Goal: Information Seeking & Learning: Learn about a topic

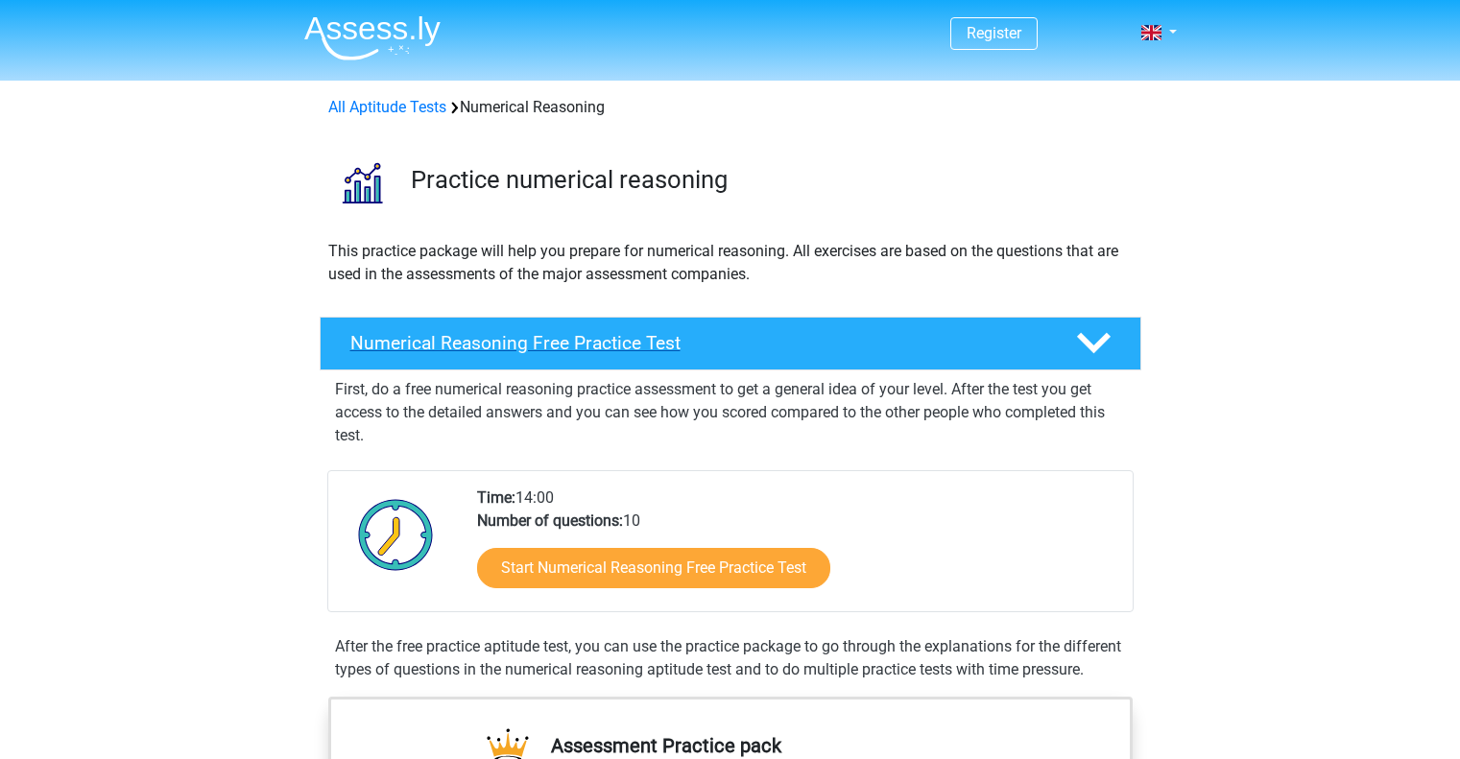
click at [541, 347] on h4 "Numerical Reasoning Free Practice Test" at bounding box center [697, 343] width 695 height 22
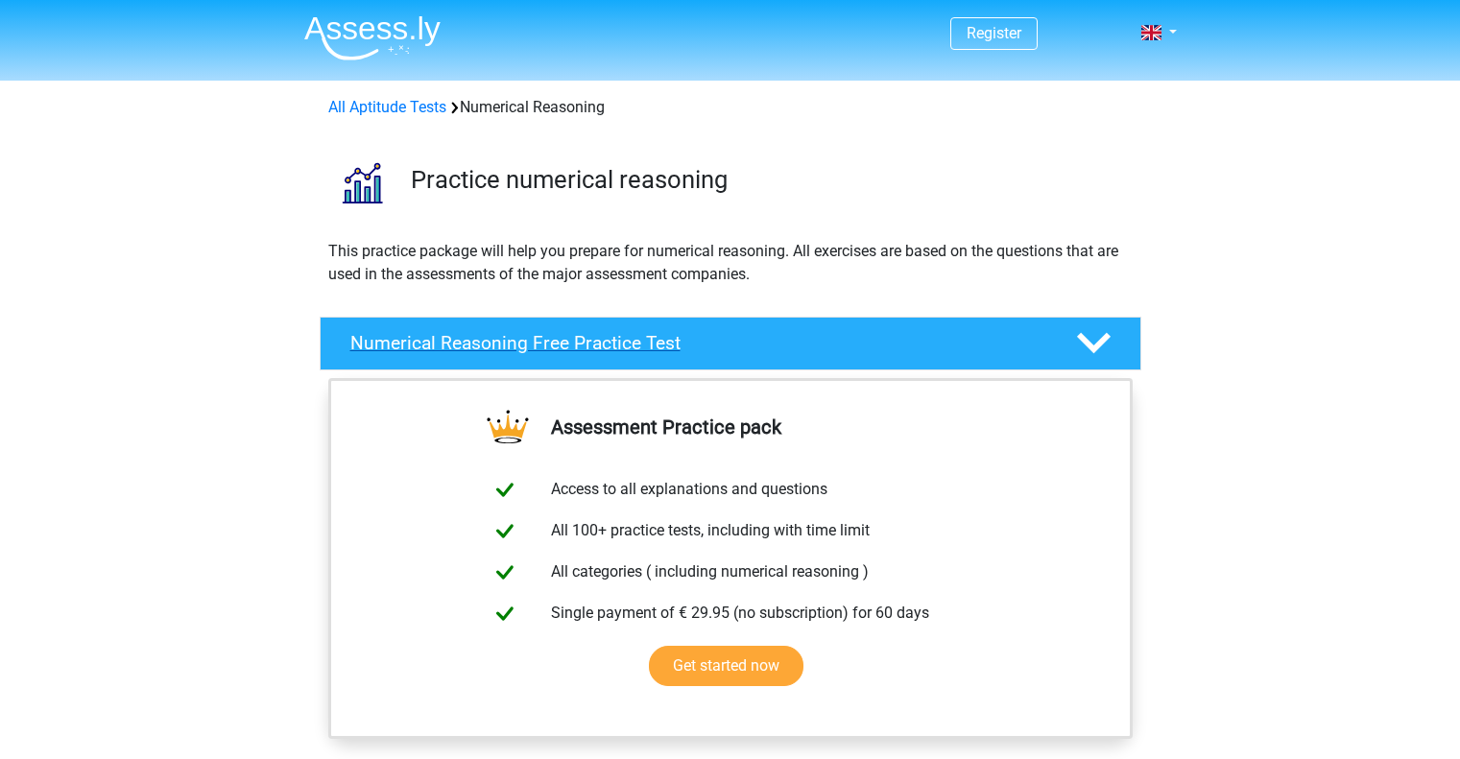
click at [541, 347] on h4 "Numerical Reasoning Free Practice Test" at bounding box center [697, 343] width 695 height 22
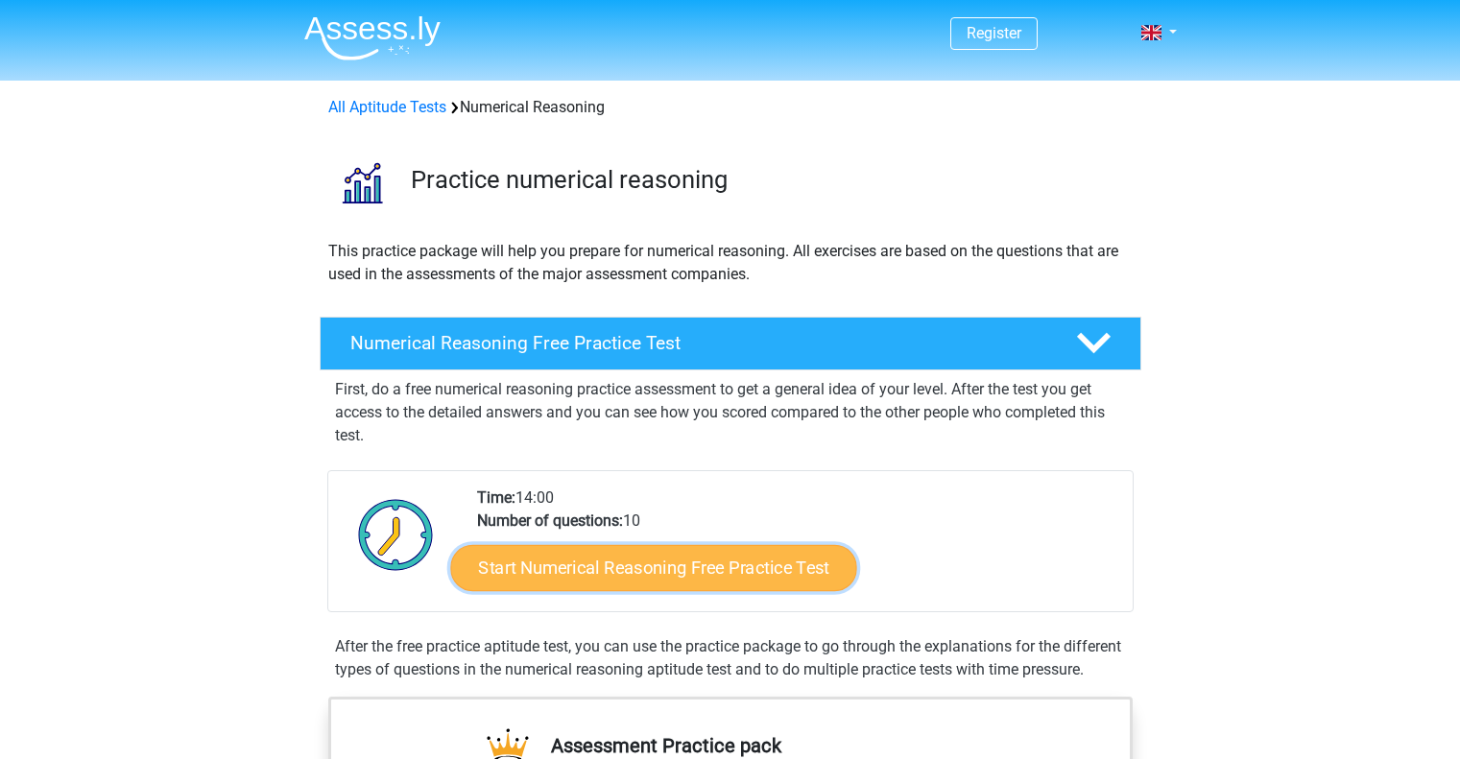
drag, startPoint x: 563, startPoint y: 166, endPoint x: 497, endPoint y: 570, distance: 409.4
click at [497, 570] on link "Start Numerical Reasoning Free Practice Test" at bounding box center [653, 567] width 406 height 46
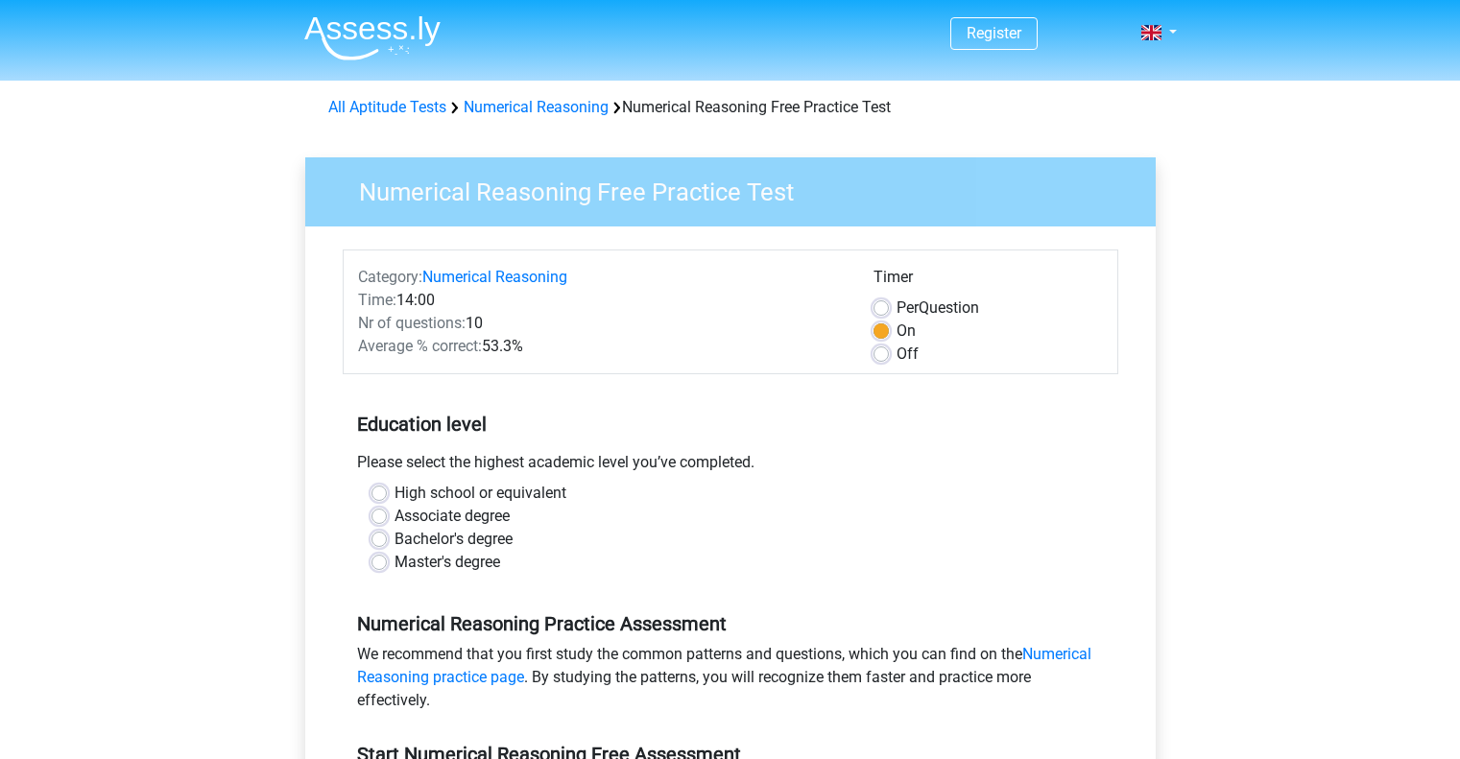
click at [493, 545] on label "Bachelor's degree" at bounding box center [454, 539] width 118 height 23
click at [387, 545] on input "Bachelor's degree" at bounding box center [379, 537] width 15 height 19
radio input "true"
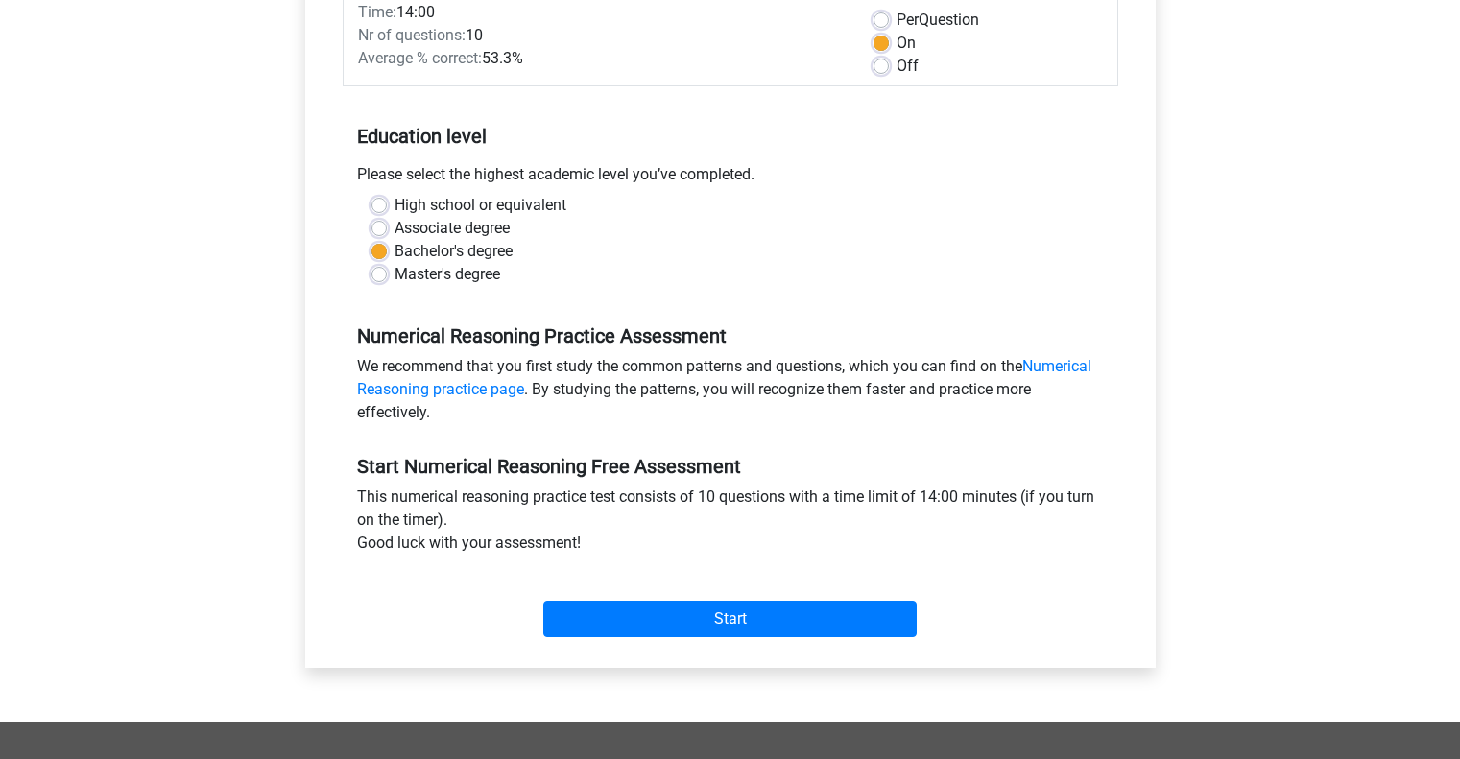
click at [445, 273] on label "Master's degree" at bounding box center [448, 274] width 106 height 23
click at [387, 273] on input "Master's degree" at bounding box center [379, 272] width 15 height 19
radio input "true"
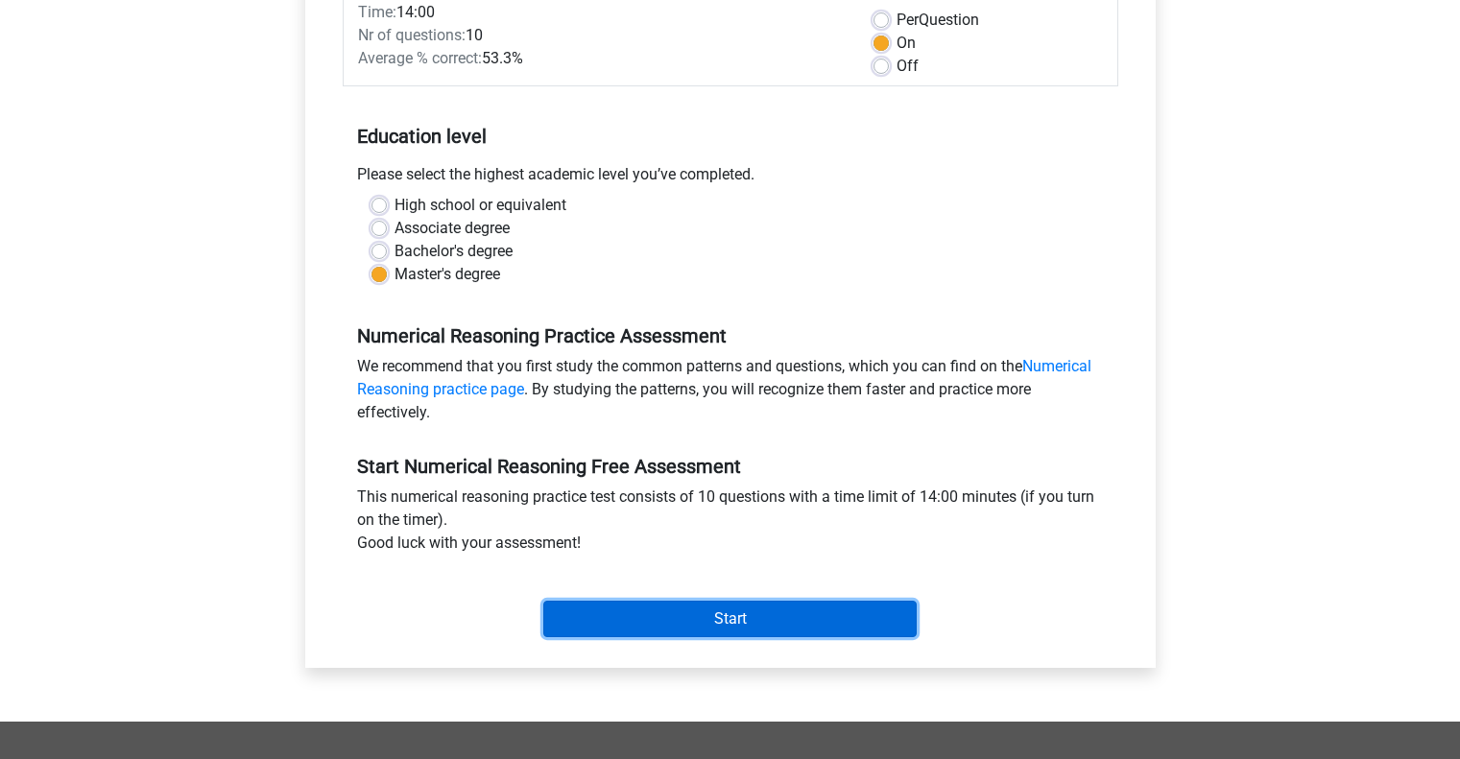
click at [727, 627] on input "Start" at bounding box center [729, 619] width 373 height 36
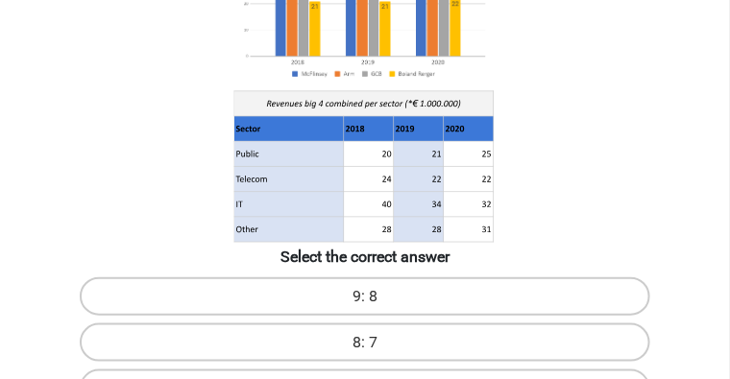
scroll to position [336, 0]
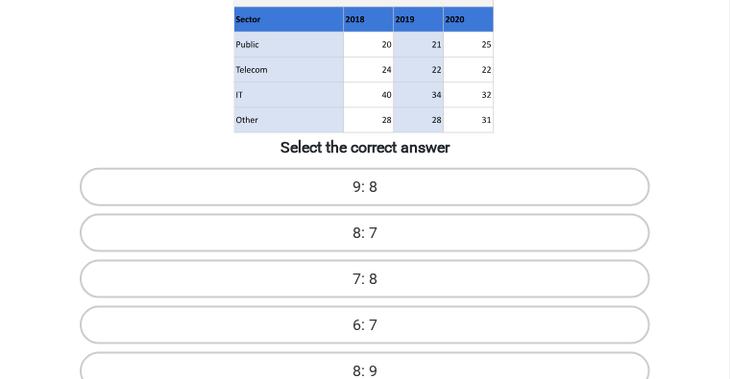
click at [372, 233] on input "8: 7" at bounding box center [371, 239] width 12 height 12
radio input "true"
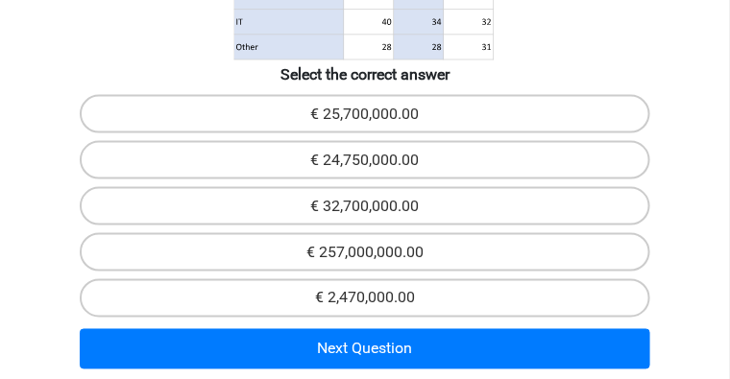
scroll to position [472, 0]
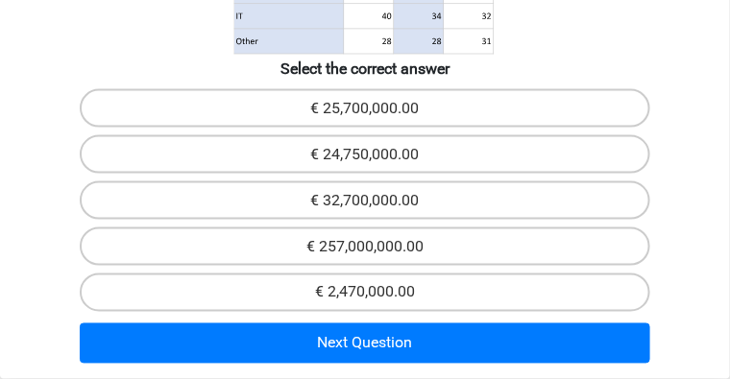
click at [423, 316] on div "Next Question" at bounding box center [365, 344] width 714 height 56
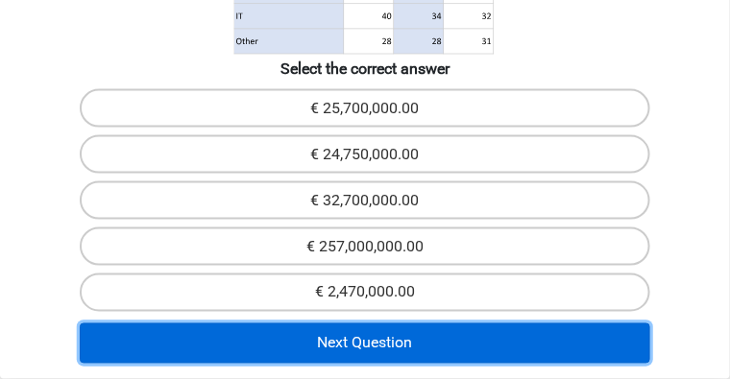
click at [425, 324] on button "Next Question" at bounding box center [365, 344] width 570 height 40
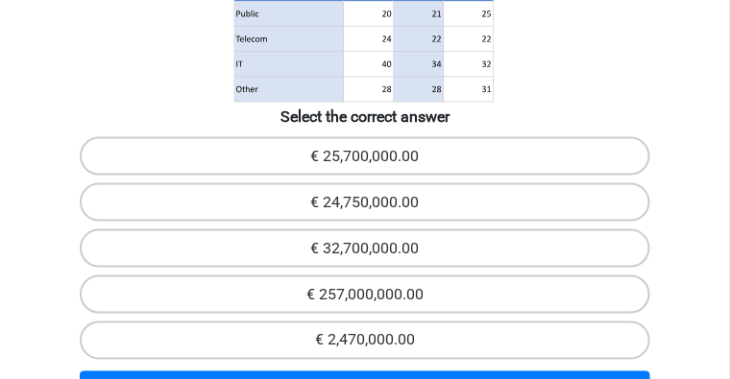
click at [495, 126] on h6 "Select the correct answer" at bounding box center [365, 115] width 714 height 22
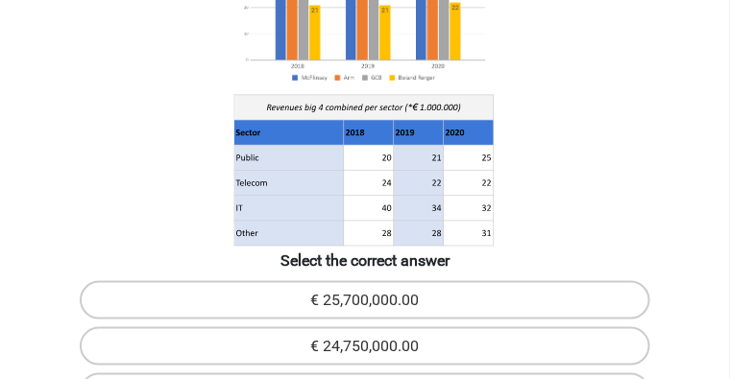
scroll to position [376, 0]
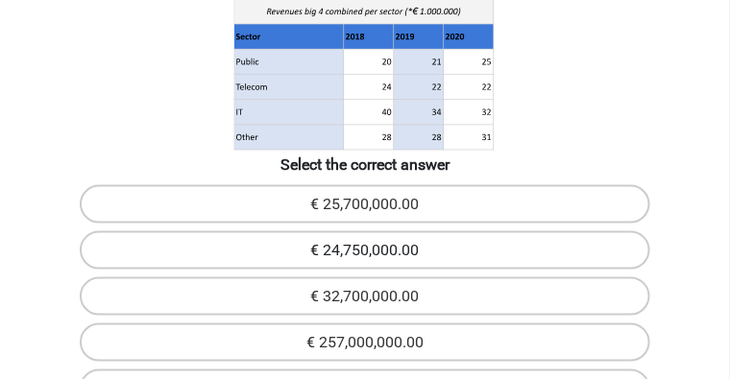
click at [395, 232] on label "€ 24,750,000.00" at bounding box center [365, 250] width 570 height 38
click at [377, 251] on input "€ 24,750,000.00" at bounding box center [371, 257] width 12 height 12
radio input "true"
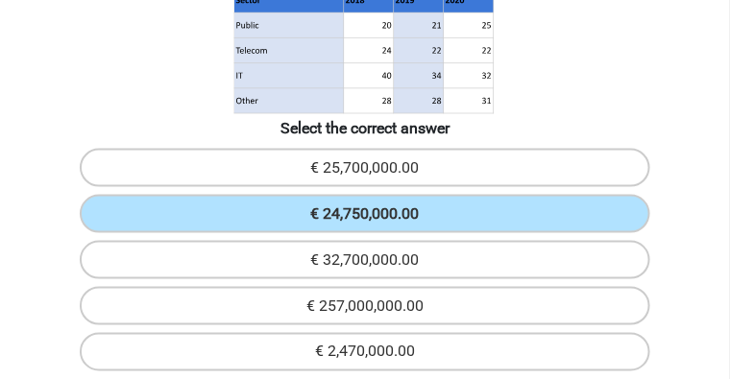
scroll to position [424, 0]
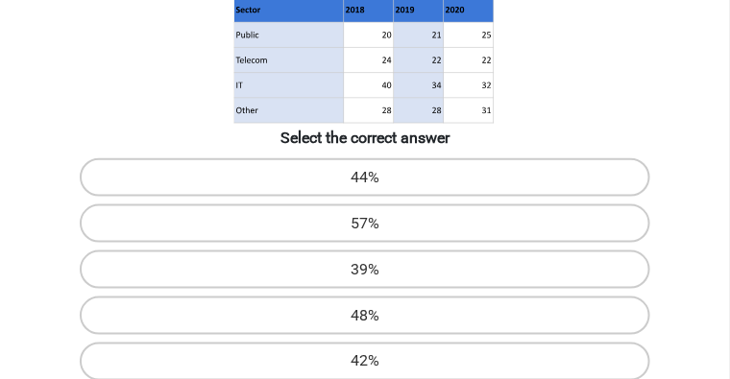
scroll to position [376, 0]
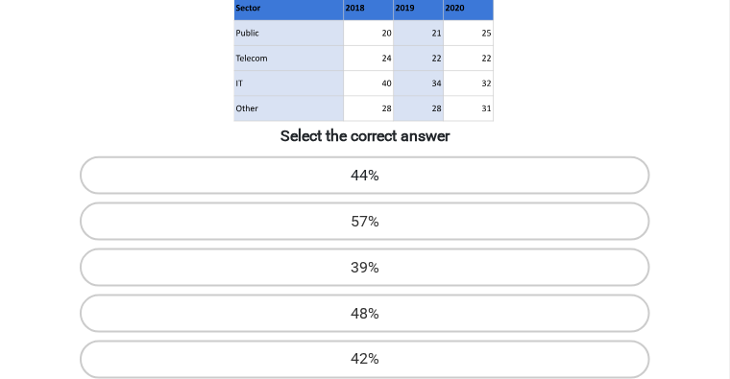
click at [234, 195] on label "44%" at bounding box center [365, 175] width 570 height 38
click at [365, 188] on input "44%" at bounding box center [371, 182] width 12 height 12
radio input "true"
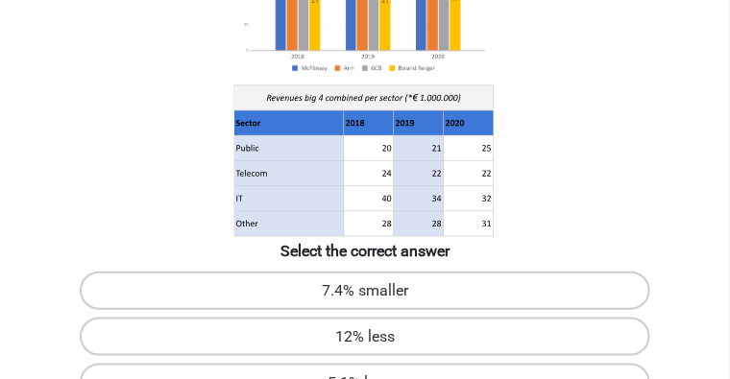
scroll to position [328, 0]
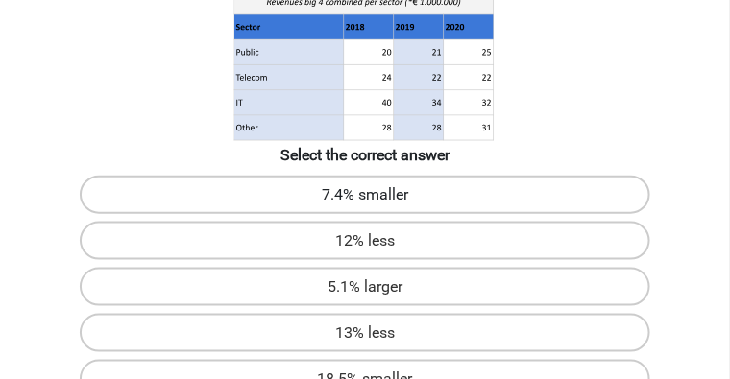
click at [208, 214] on label "7.4% smaller" at bounding box center [365, 195] width 570 height 38
click at [365, 207] on input "7.4% smaller" at bounding box center [371, 201] width 12 height 12
radio input "true"
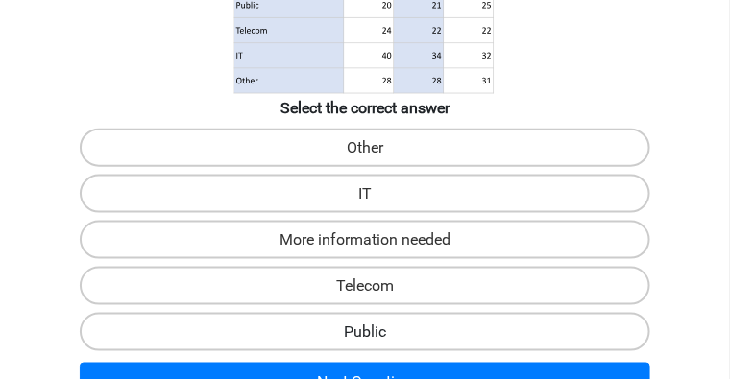
scroll to position [376, 0]
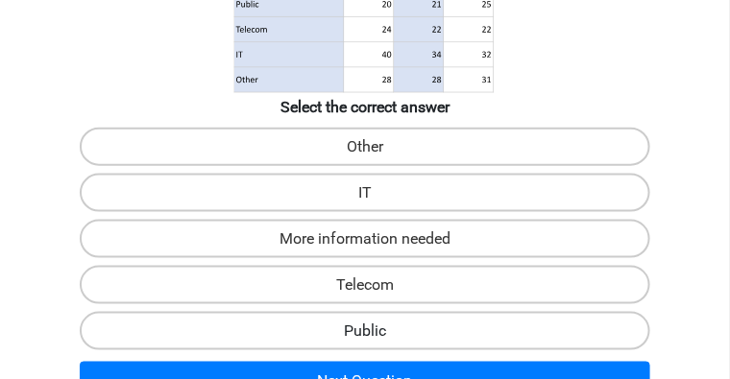
click at [406, 312] on label "Public" at bounding box center [365, 331] width 570 height 38
click at [377, 331] on input "Public" at bounding box center [371, 337] width 12 height 12
radio input "true"
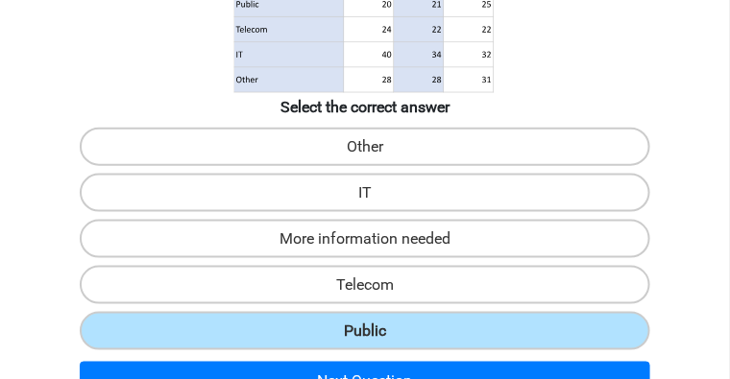
click at [413, 354] on div "Next Question" at bounding box center [365, 382] width 714 height 56
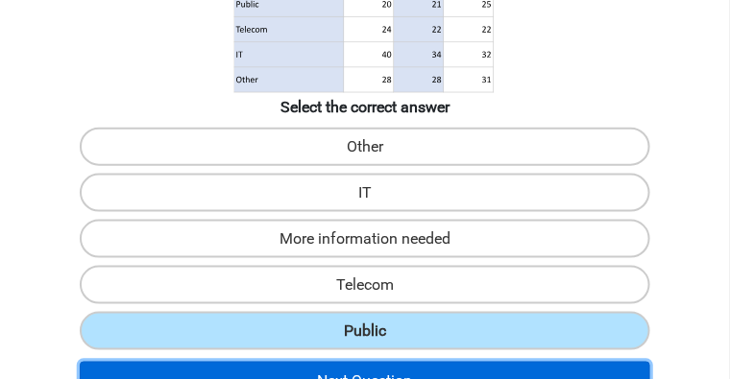
click at [414, 362] on button "Next Question" at bounding box center [365, 382] width 570 height 40
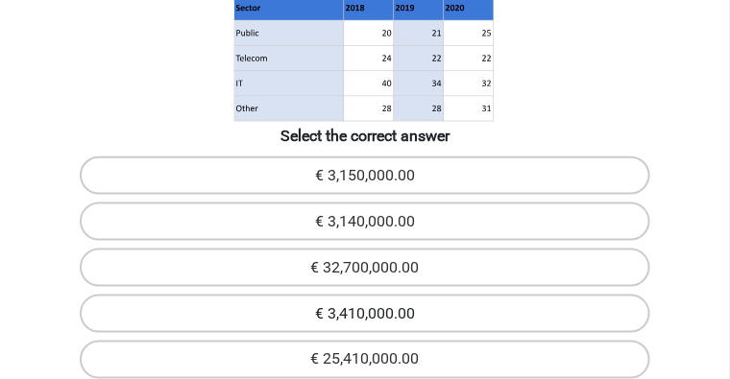
click at [201, 295] on label "€ 3,410,000.00" at bounding box center [365, 314] width 570 height 38
click at [365, 314] on input "€ 3,410,000.00" at bounding box center [371, 320] width 12 height 12
radio input "true"
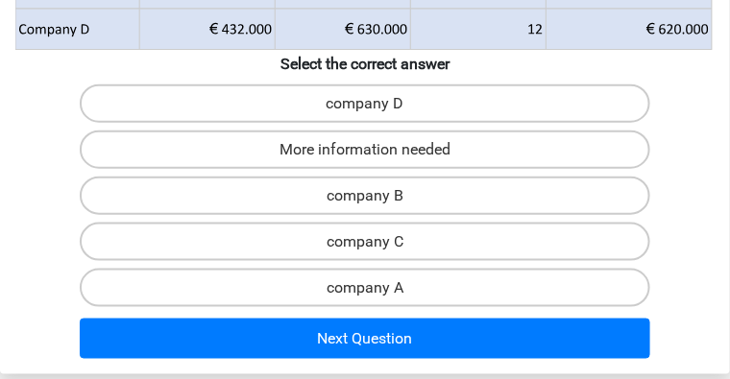
scroll to position [336, 0]
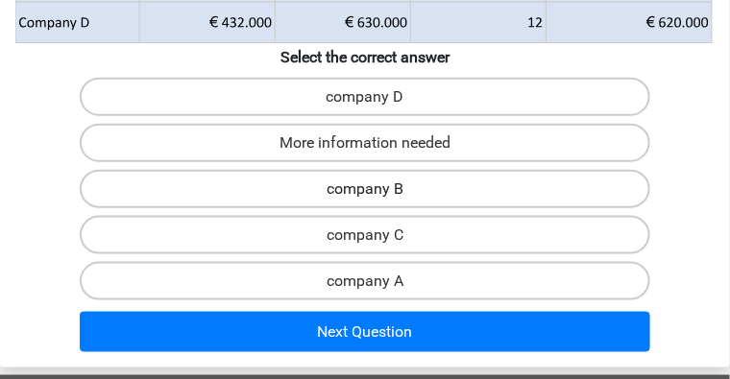
click at [571, 170] on label "company B" at bounding box center [365, 189] width 570 height 38
click at [377, 189] on input "company B" at bounding box center [371, 195] width 12 height 12
radio input "true"
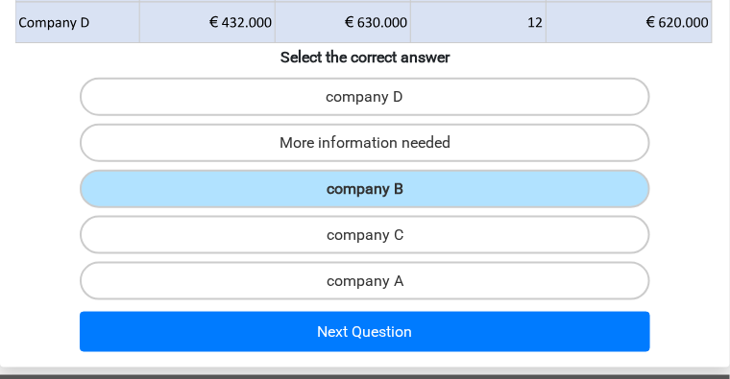
click at [506, 273] on div "Which company pays the highest labor costs per employee? Select the correct ans…" at bounding box center [365, 52] width 730 height 631
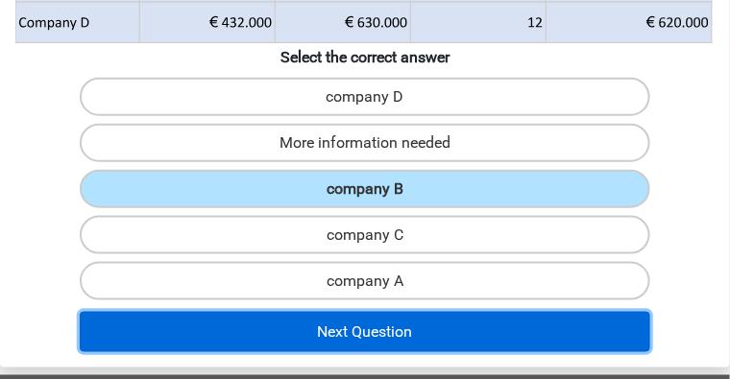
click at [508, 312] on button "Next Question" at bounding box center [365, 332] width 570 height 40
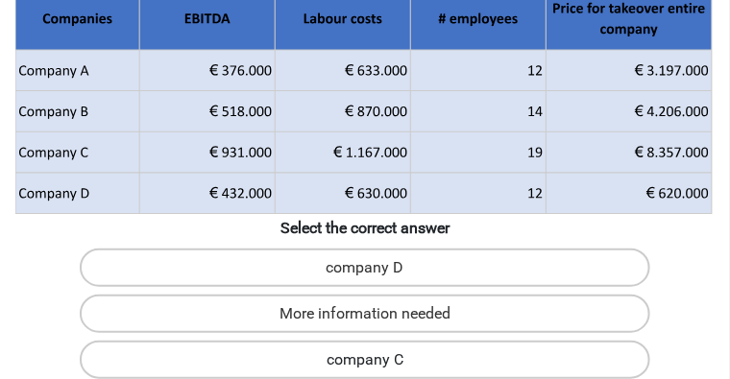
scroll to position [232, 0]
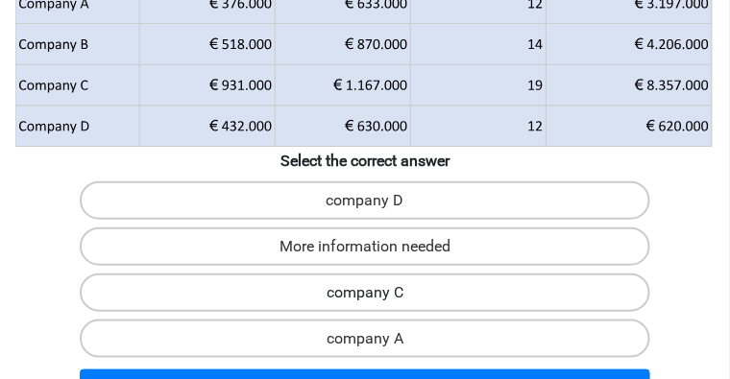
click at [541, 274] on label "company C" at bounding box center [365, 293] width 570 height 38
click at [377, 293] on input "company C" at bounding box center [371, 299] width 12 height 12
radio input "true"
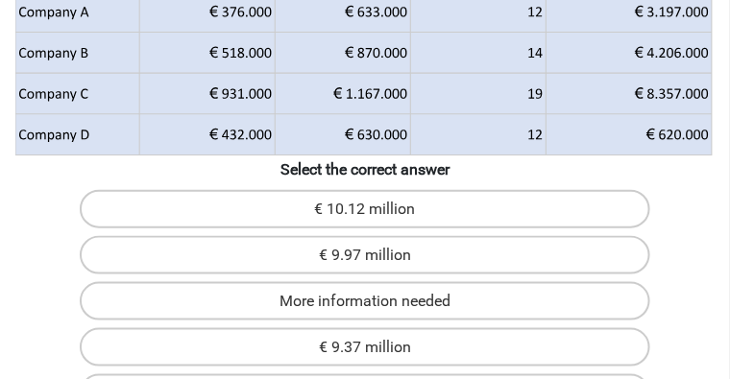
scroll to position [336, 0]
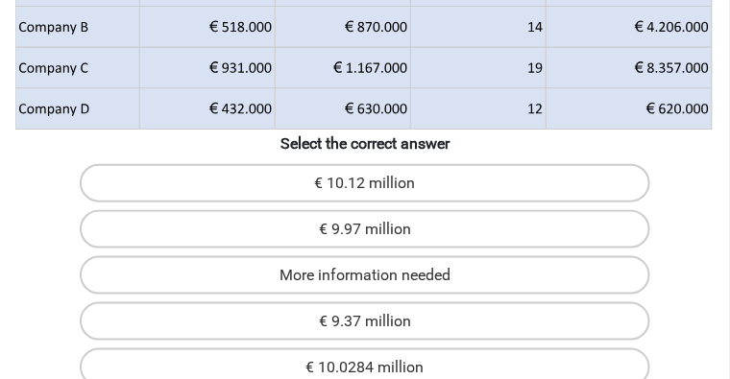
click at [353, 231] on div "€ 9.97 million" at bounding box center [365, 229] width 728 height 46
click at [371, 348] on label "€ 10.0284 million" at bounding box center [365, 367] width 570 height 38
click at [371, 368] on input "€ 10.0284 million" at bounding box center [371, 374] width 12 height 12
radio input "true"
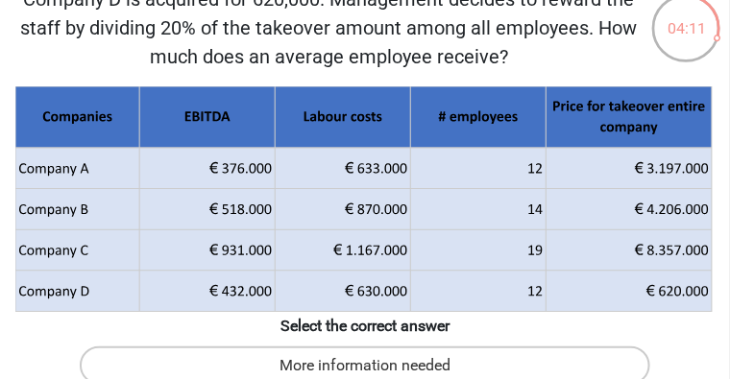
scroll to position [288, 0]
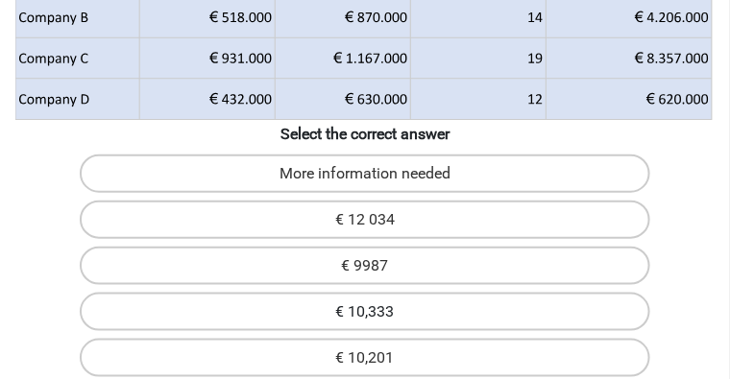
click at [219, 293] on label "€ 10,333" at bounding box center [365, 312] width 570 height 38
click at [365, 312] on input "€ 10,333" at bounding box center [371, 318] width 12 height 12
radio input "true"
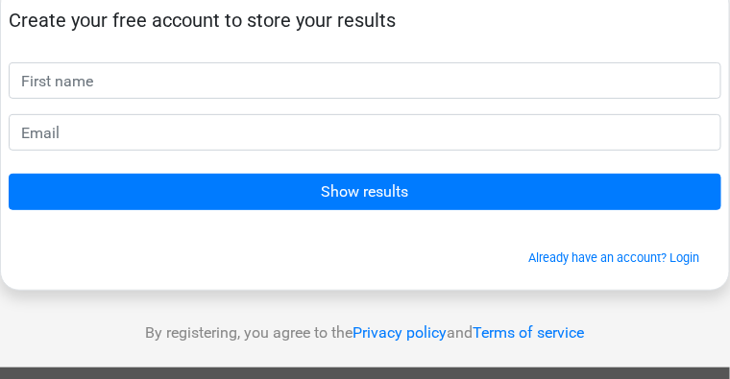
scroll to position [96, 0]
click at [441, 99] on input "text" at bounding box center [365, 80] width 712 height 36
type input "Bilal"
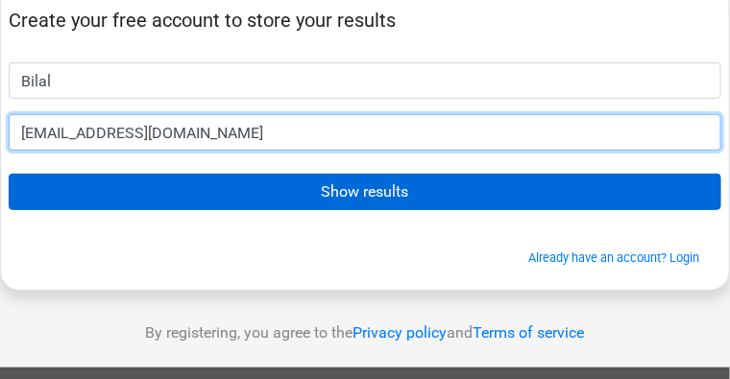
type input "bilalyahya@gmail.com"
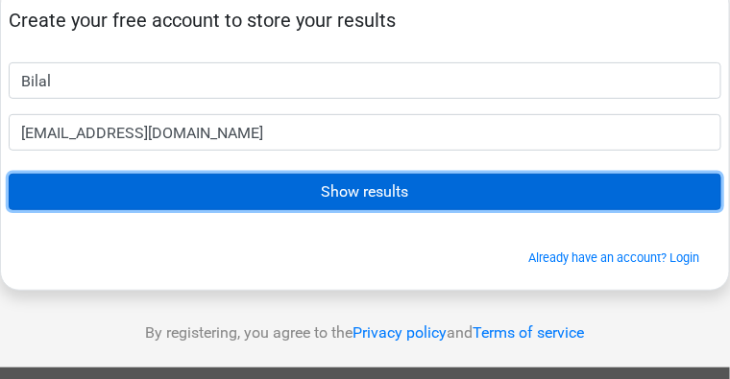
click at [458, 210] on input "Show results" at bounding box center [365, 192] width 712 height 36
click at [478, 210] on input "Show results" at bounding box center [365, 192] width 712 height 36
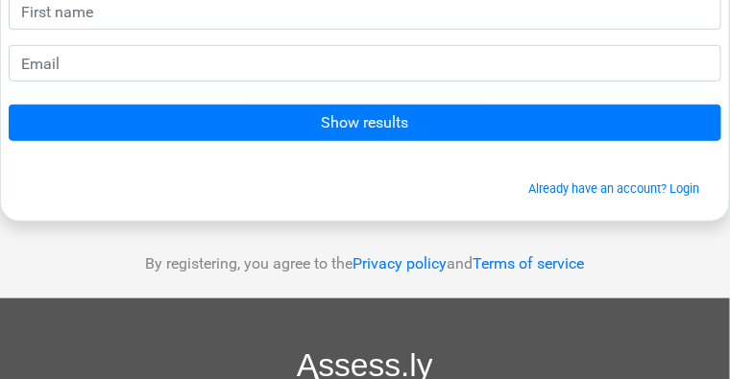
scroll to position [240, 0]
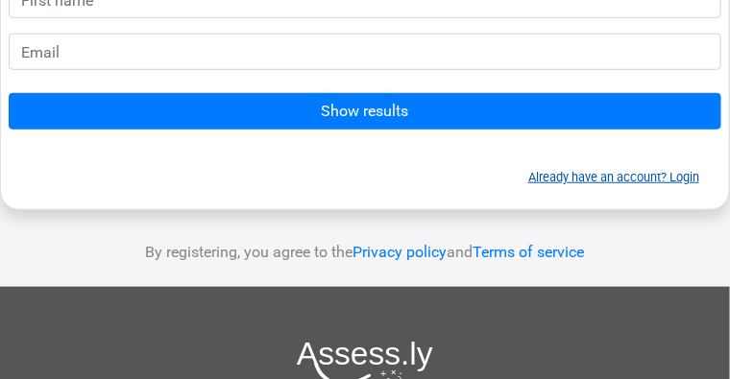
click at [528, 184] on link "Already have an account? Login" at bounding box center [613, 177] width 171 height 14
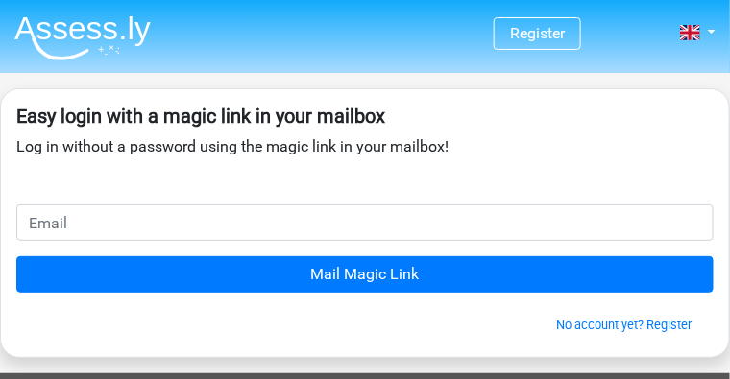
click at [414, 204] on div "Easy login with a magic link in your mailbox Log in without a password using th…" at bounding box center [364, 151] width 697 height 108
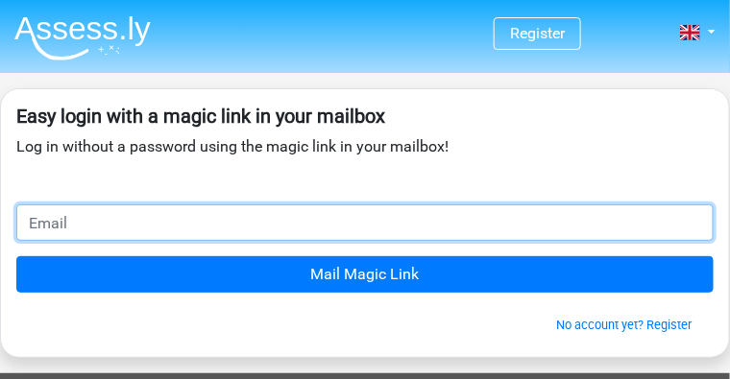
click at [410, 241] on input "email" at bounding box center [364, 222] width 697 height 36
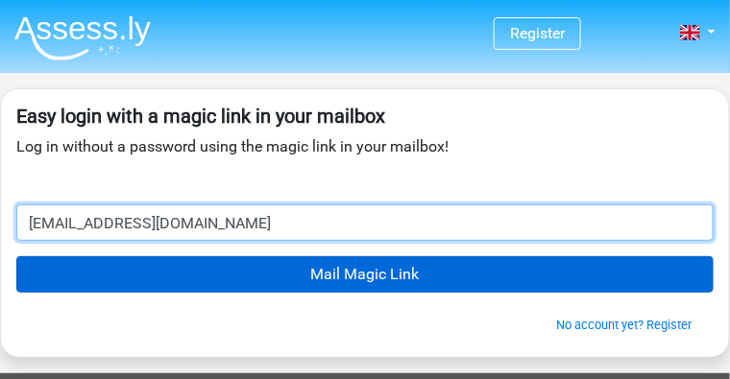
type input "[EMAIL_ADDRESS][DOMAIN_NAME]"
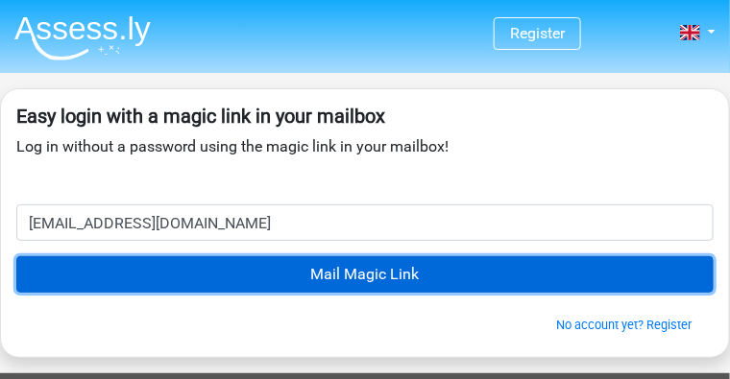
click at [427, 293] on input "Mail Magic Link" at bounding box center [364, 274] width 697 height 36
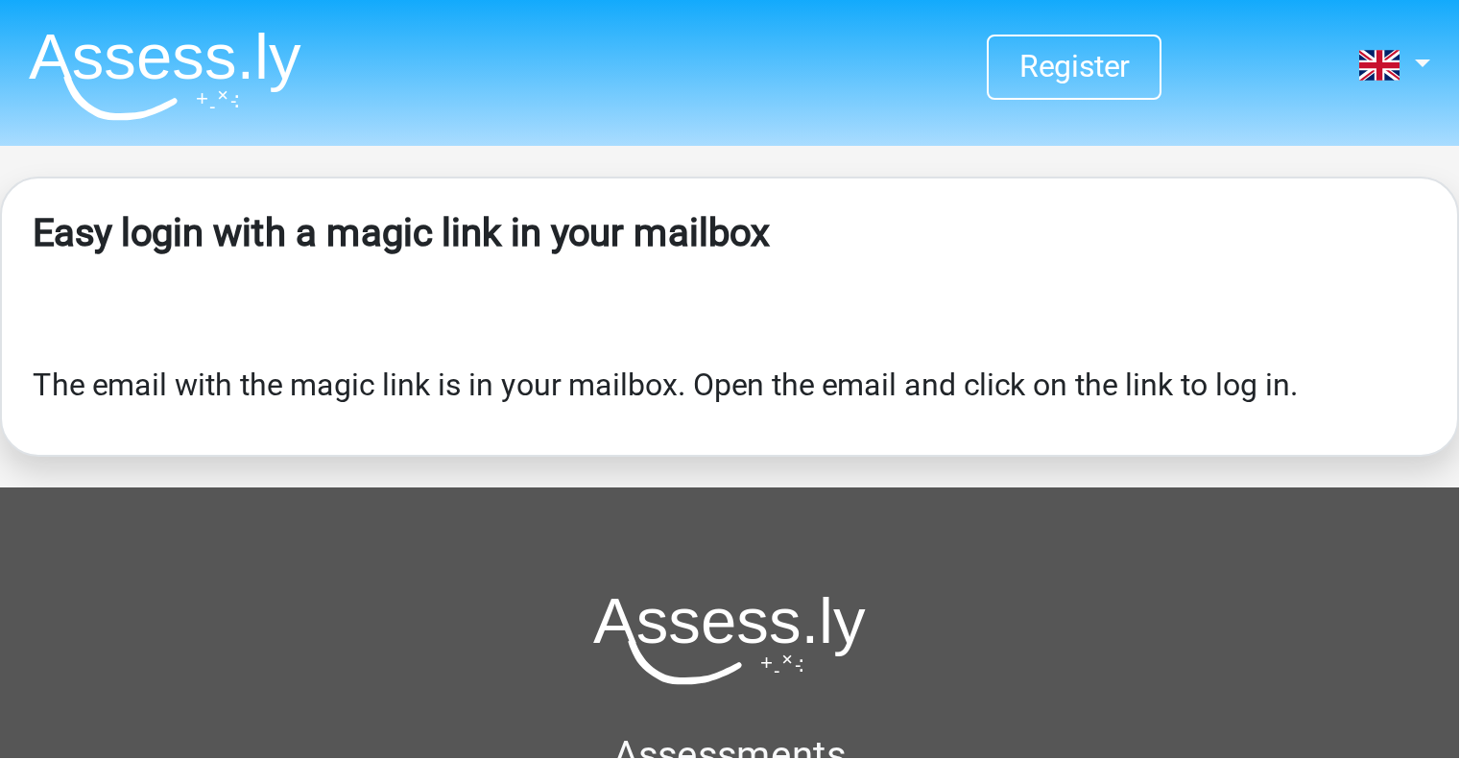
scroll to position [48, 0]
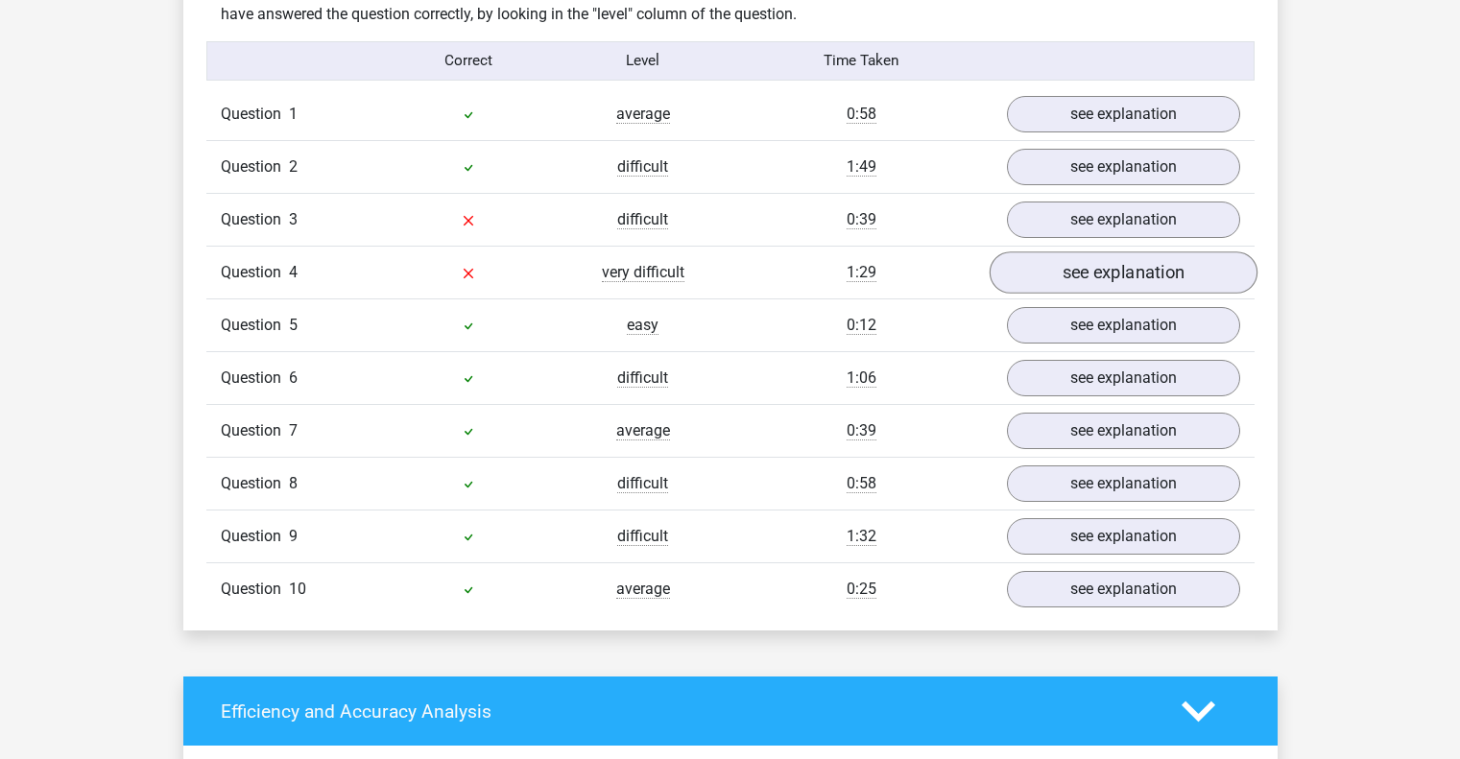
scroll to position [1632, 0]
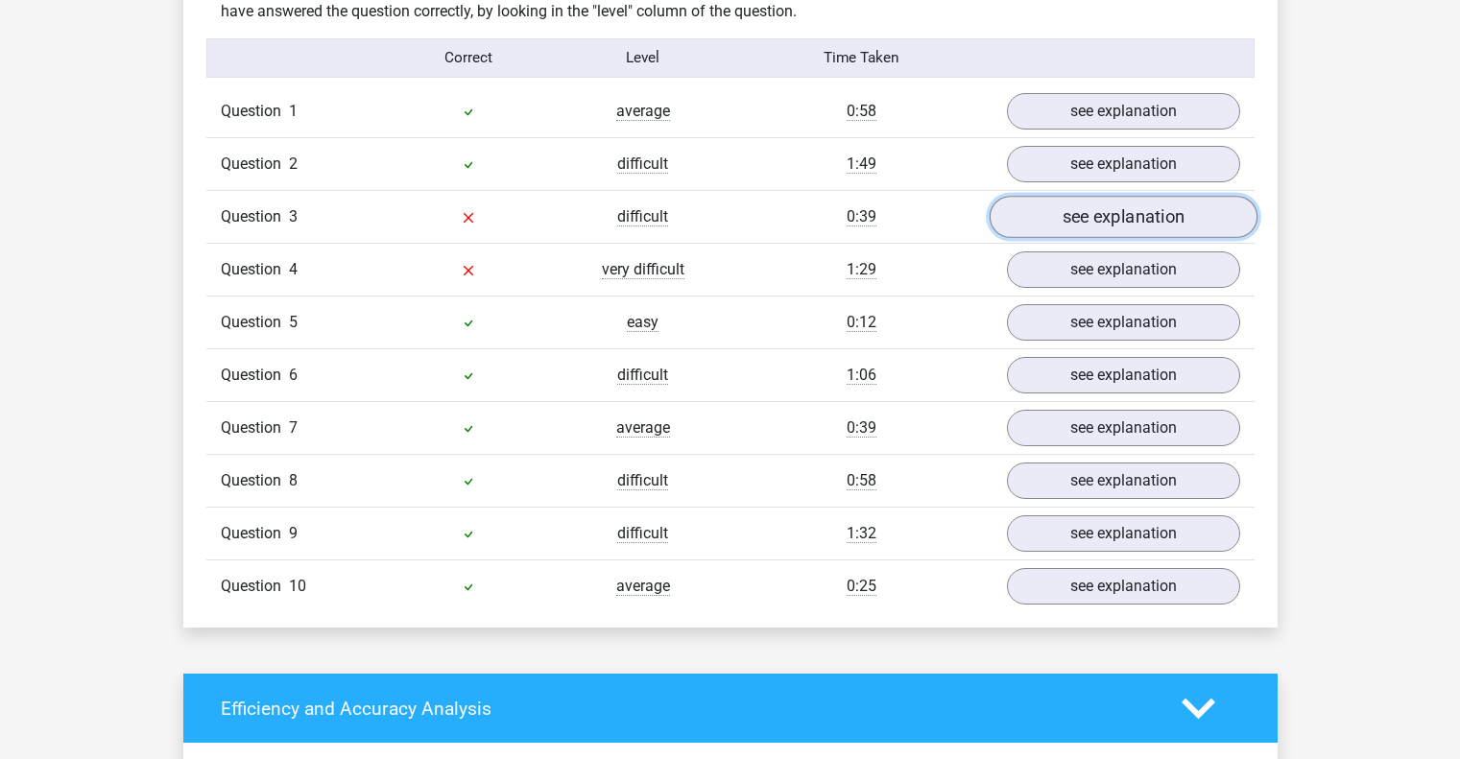
click at [1075, 229] on link "see explanation" at bounding box center [1123, 217] width 268 height 42
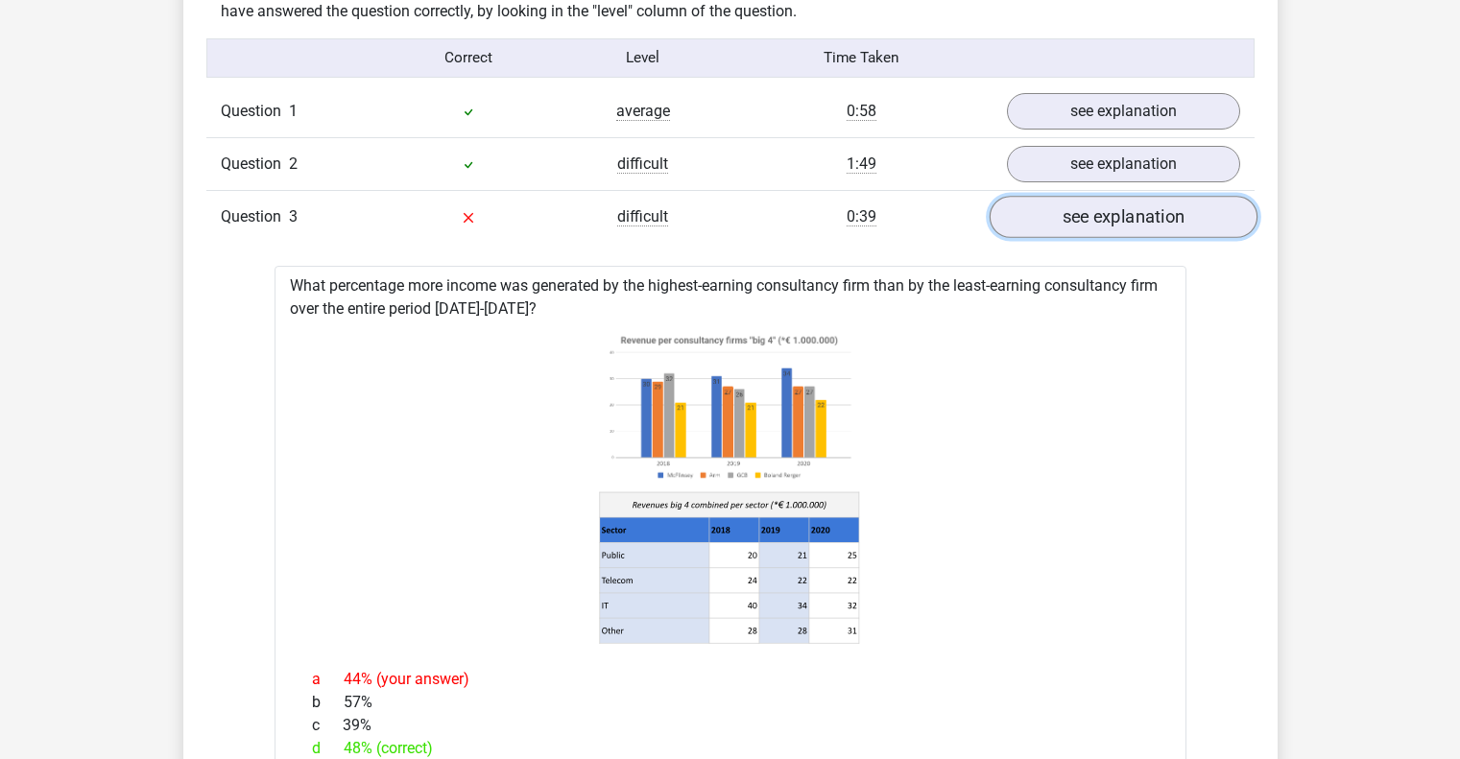
click at [1122, 202] on link "see explanation" at bounding box center [1123, 217] width 268 height 42
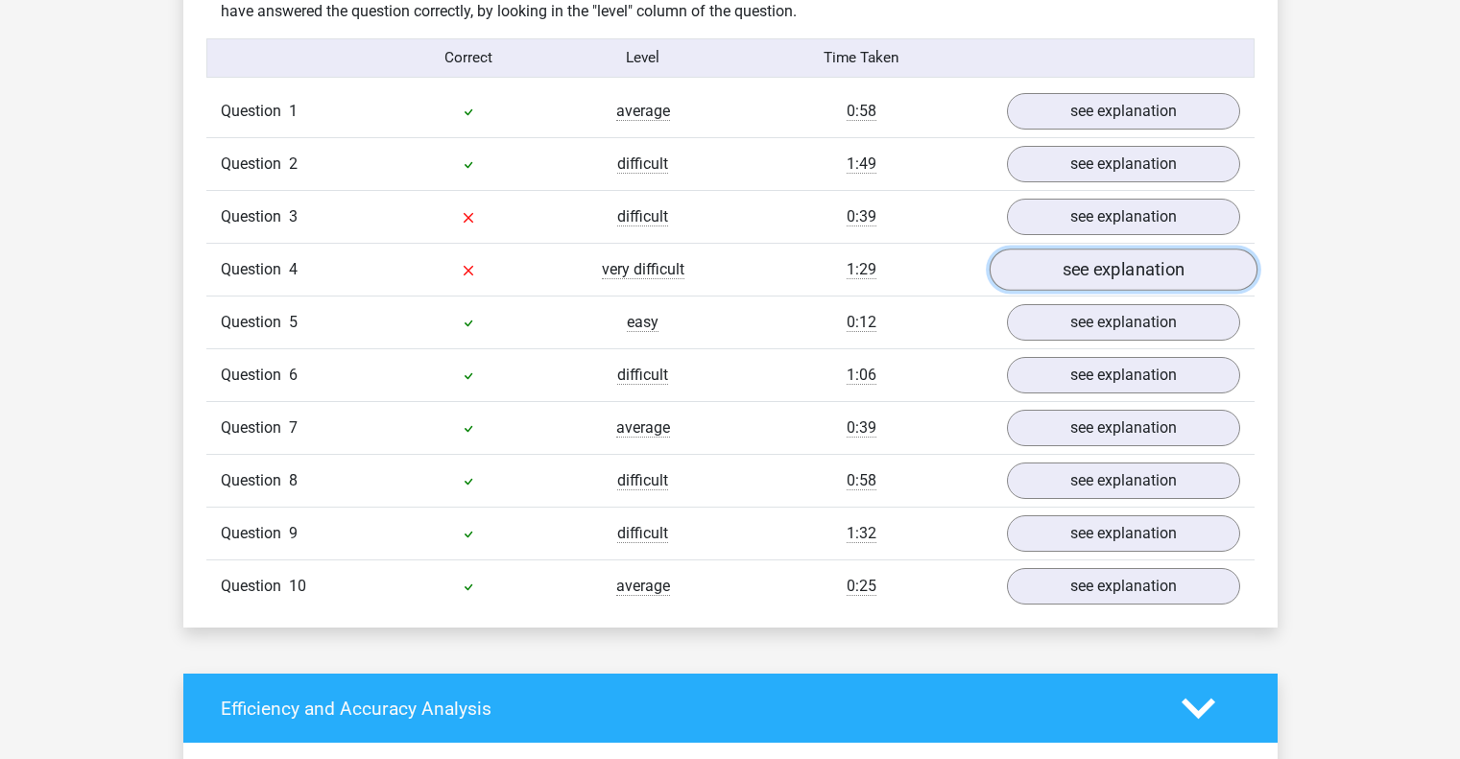
click at [1096, 276] on link "see explanation" at bounding box center [1123, 270] width 268 height 42
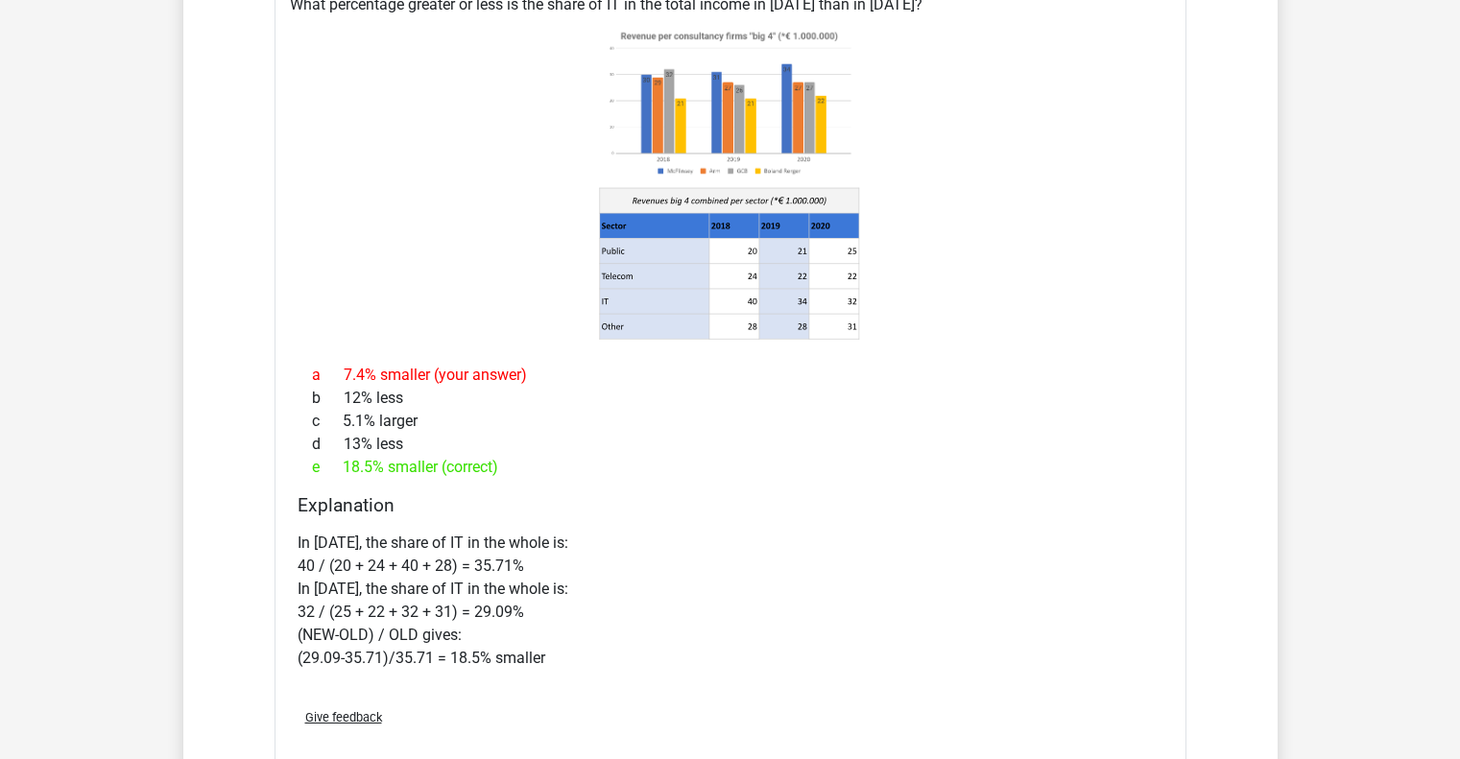
scroll to position [2016, 0]
